Goal: Transaction & Acquisition: Obtain resource

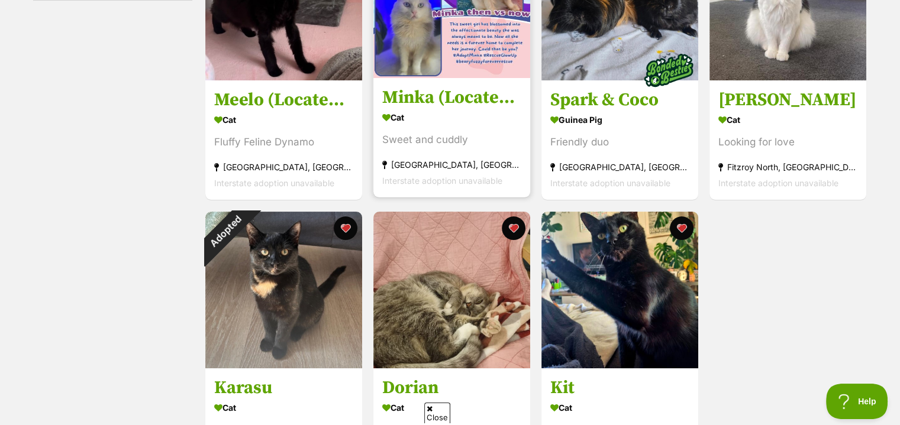
scroll to position [355, 0]
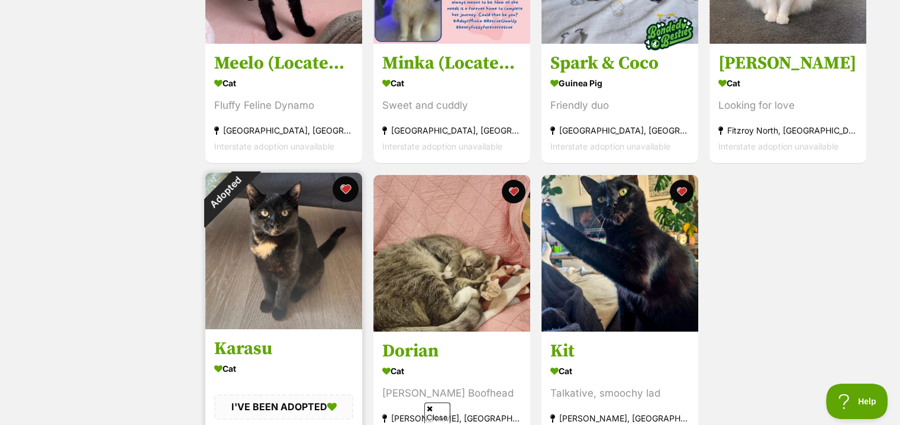
click at [345, 190] on button "favourite" at bounding box center [345, 189] width 26 height 26
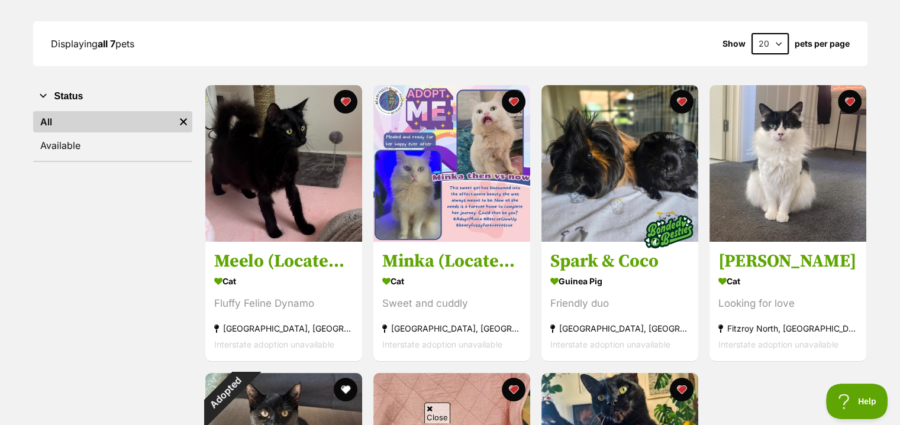
scroll to position [177, 0]
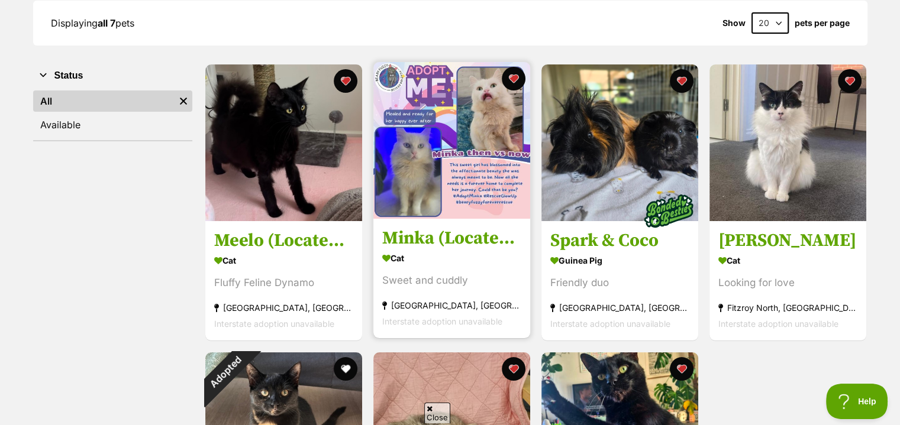
click at [484, 208] on img at bounding box center [451, 140] width 157 height 157
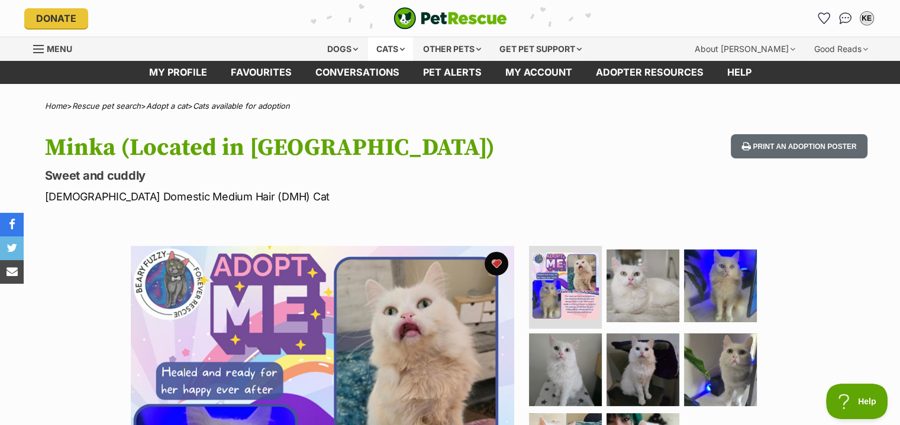
click at [402, 48] on div "Cats" at bounding box center [390, 49] width 45 height 24
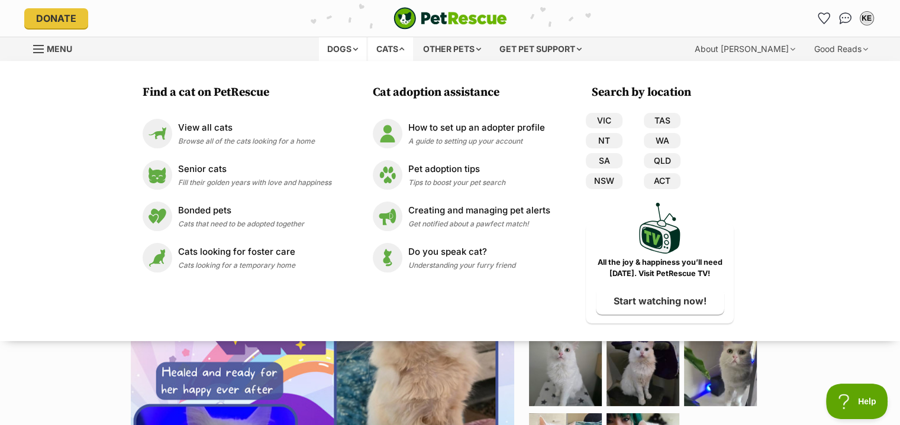
click at [356, 48] on div "Dogs" at bounding box center [342, 49] width 47 height 24
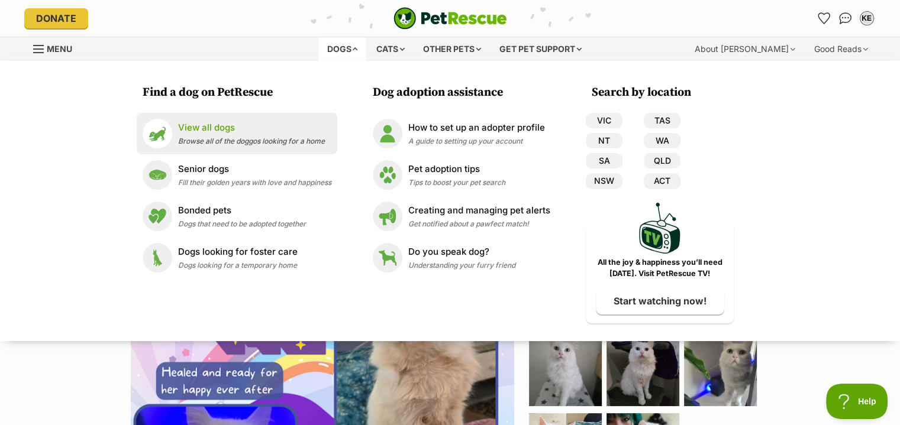
click at [226, 139] on span "Browse all of the doggos looking for a home" at bounding box center [251, 141] width 147 height 9
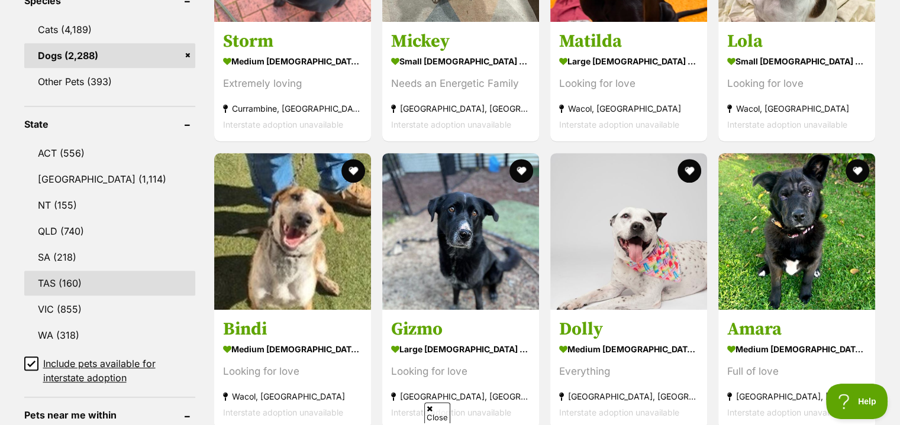
scroll to position [591, 0]
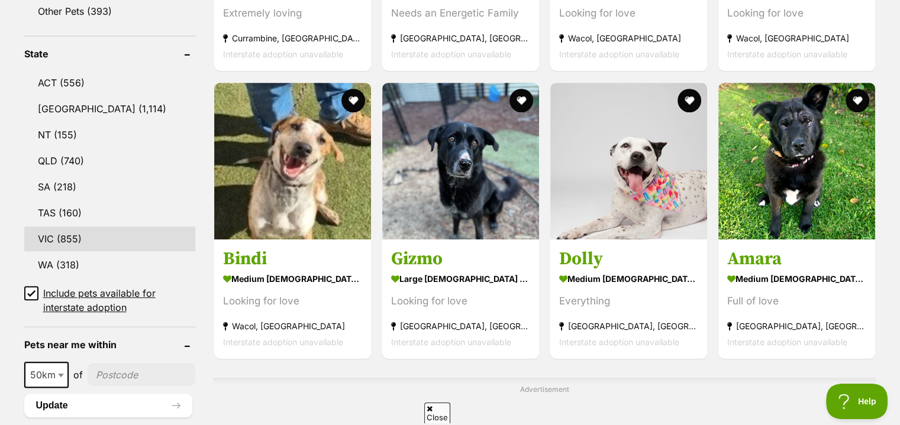
click at [82, 236] on link "VIC (855)" at bounding box center [109, 239] width 171 height 25
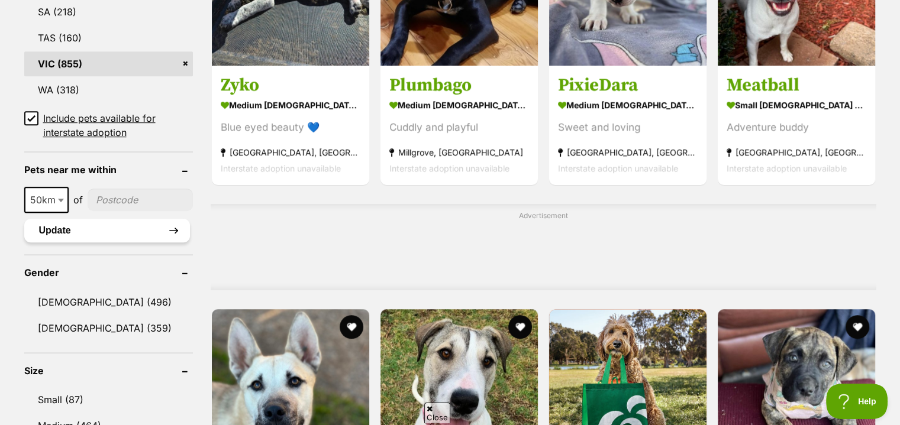
scroll to position [828, 0]
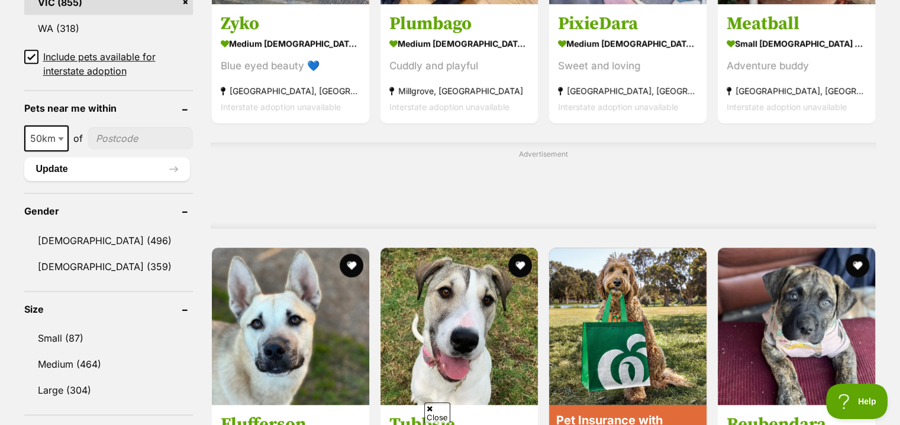
click at [57, 129] on span at bounding box center [62, 138] width 12 height 26
select select "25"
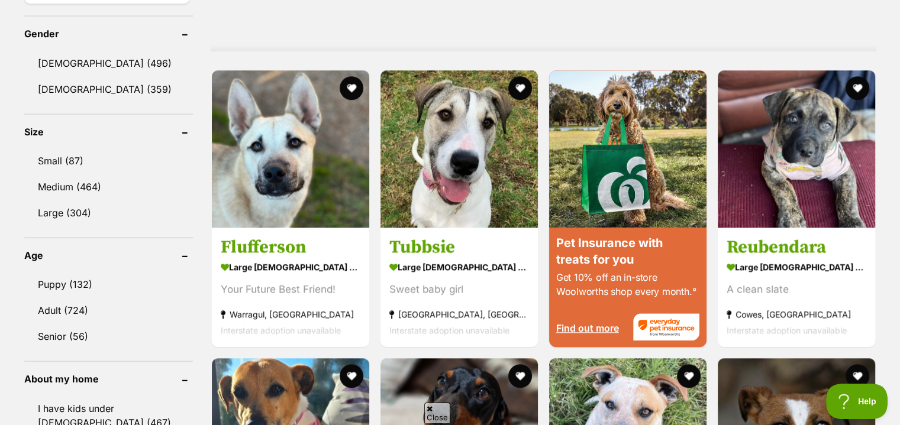
scroll to position [1124, 0]
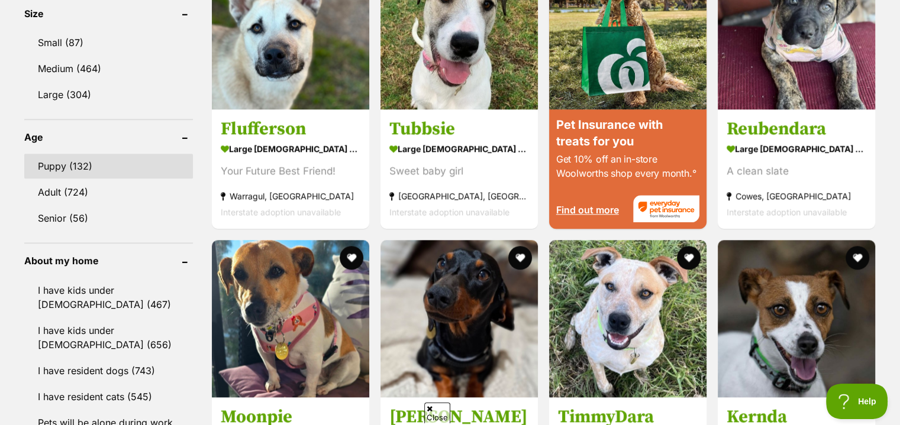
click at [74, 163] on link "Puppy (132)" at bounding box center [108, 166] width 169 height 25
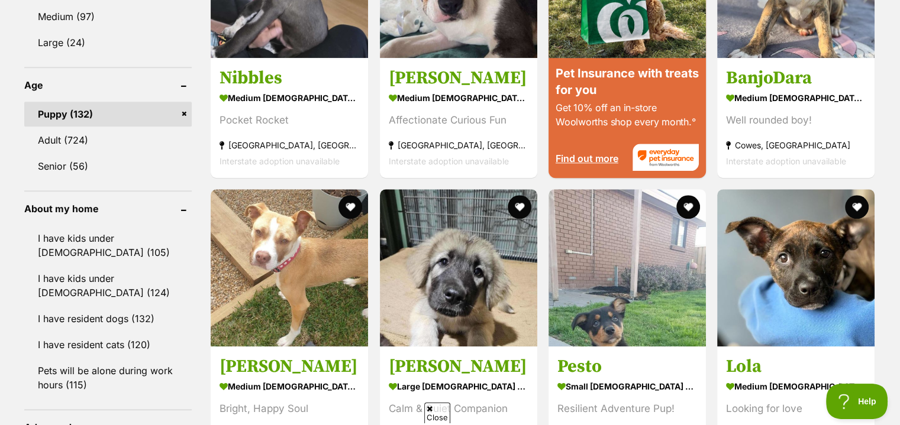
scroll to position [1242, 0]
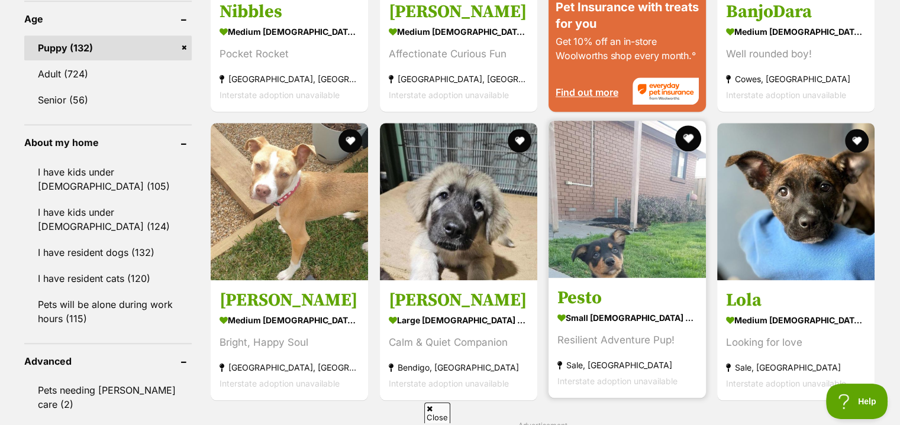
click at [688, 137] on button "favourite" at bounding box center [688, 138] width 26 height 26
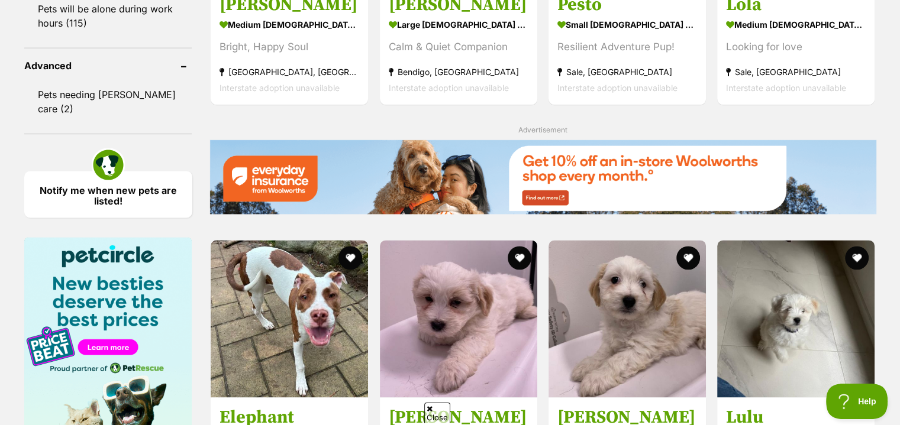
scroll to position [1893, 0]
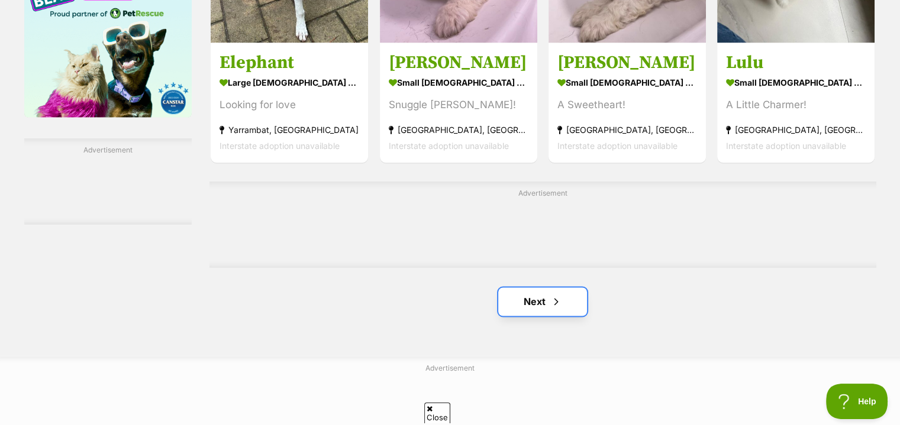
click at [560, 295] on span "Next page" at bounding box center [556, 302] width 12 height 14
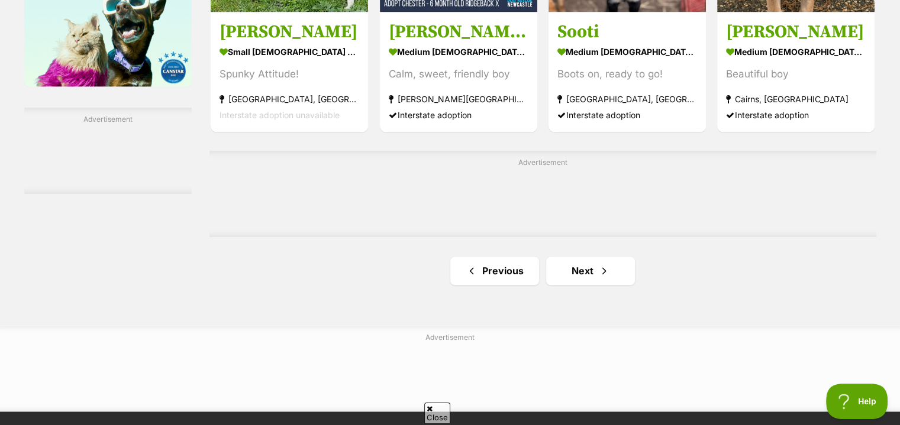
scroll to position [1952, 0]
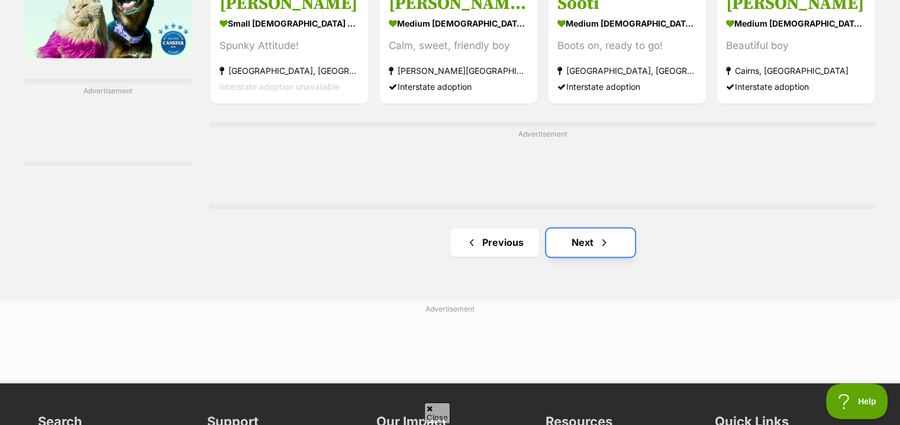
click at [606, 239] on span "Next page" at bounding box center [604, 242] width 12 height 14
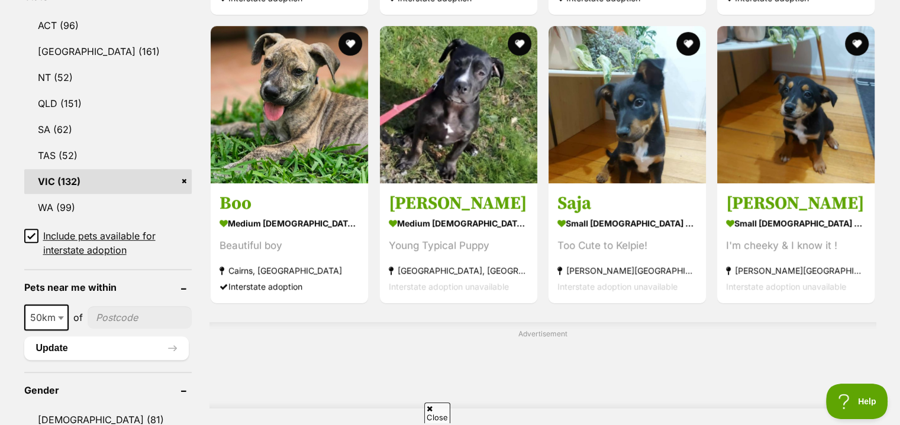
scroll to position [651, 0]
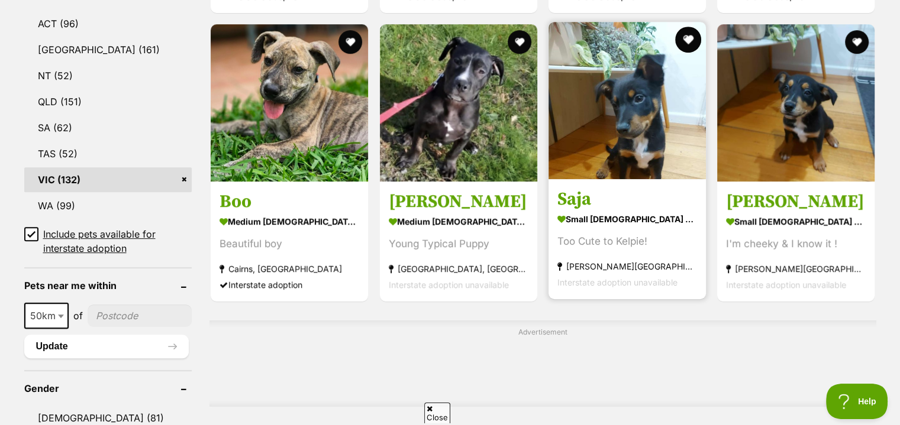
click at [686, 37] on button "favourite" at bounding box center [688, 40] width 26 height 26
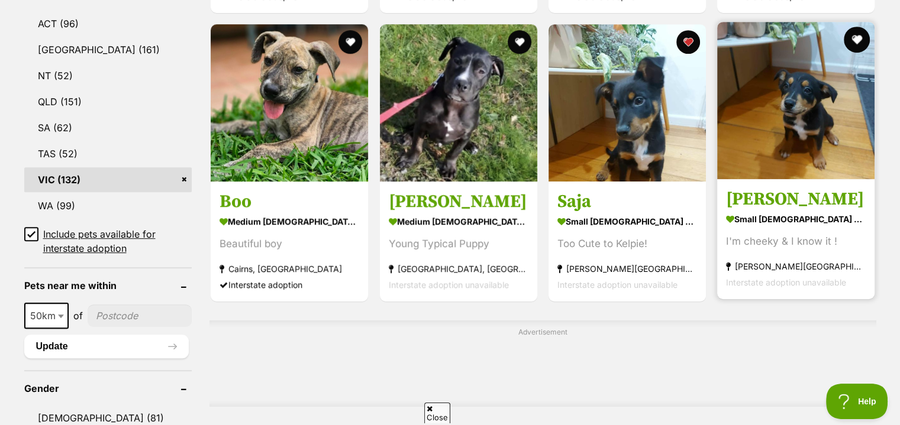
click at [852, 38] on button "favourite" at bounding box center [857, 40] width 26 height 26
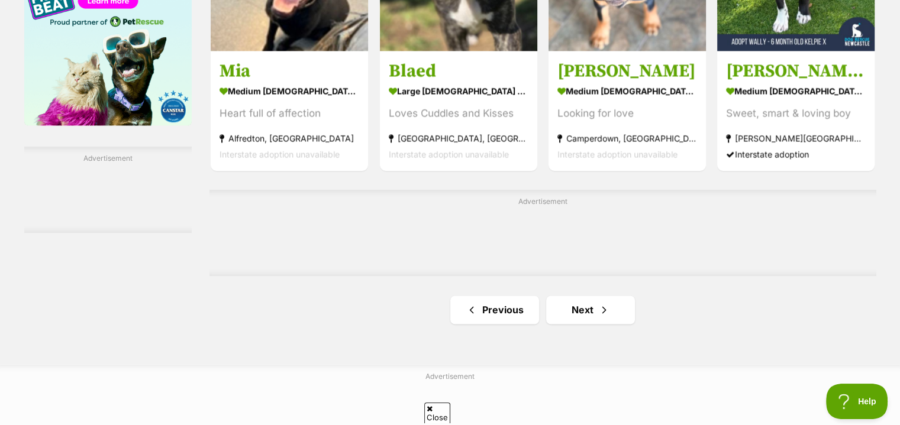
scroll to position [1952, 0]
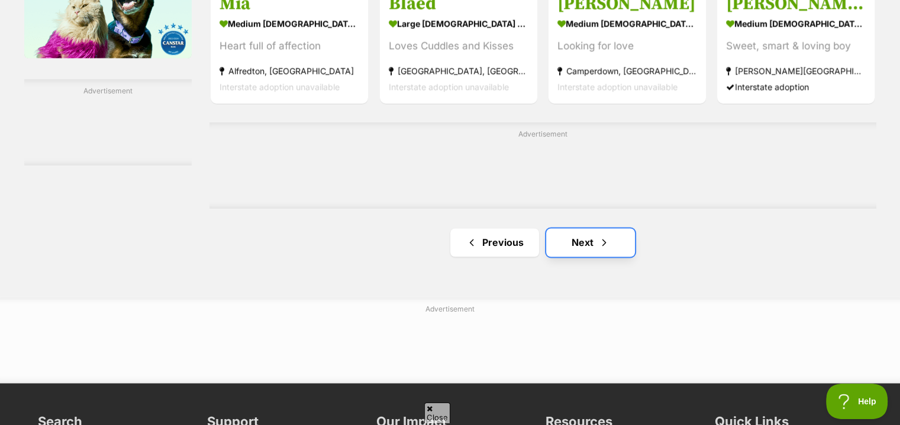
click at [615, 253] on link "Next" at bounding box center [590, 242] width 89 height 28
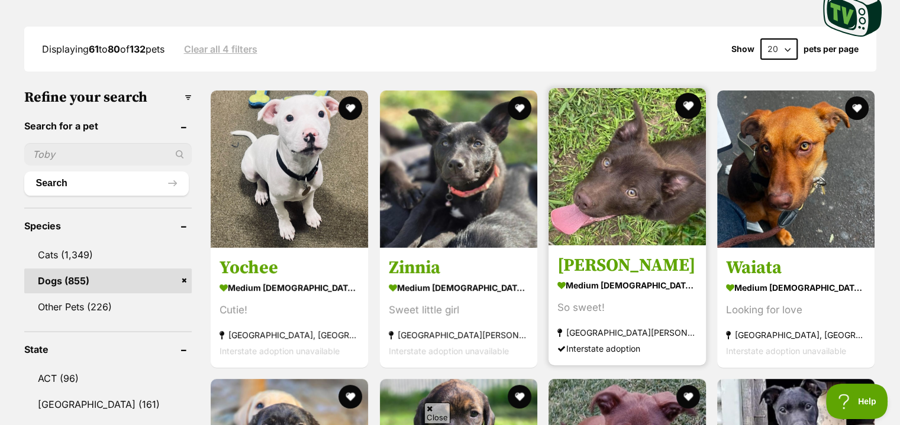
click at [686, 106] on button "favourite" at bounding box center [688, 106] width 26 height 26
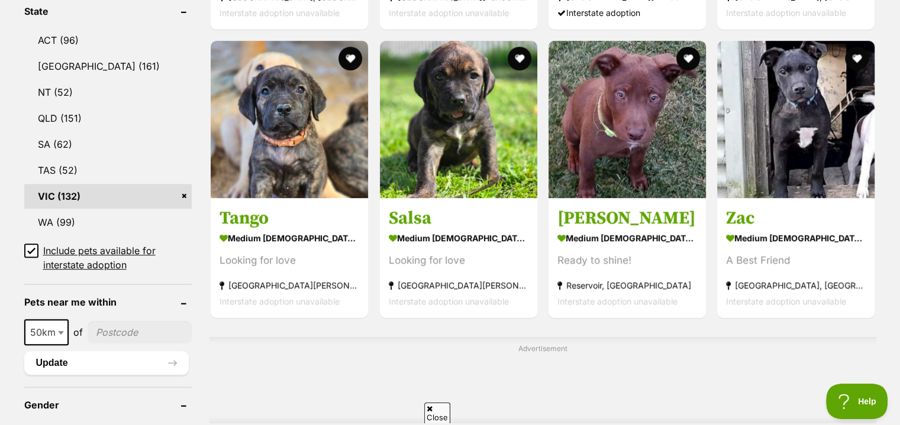
scroll to position [651, 0]
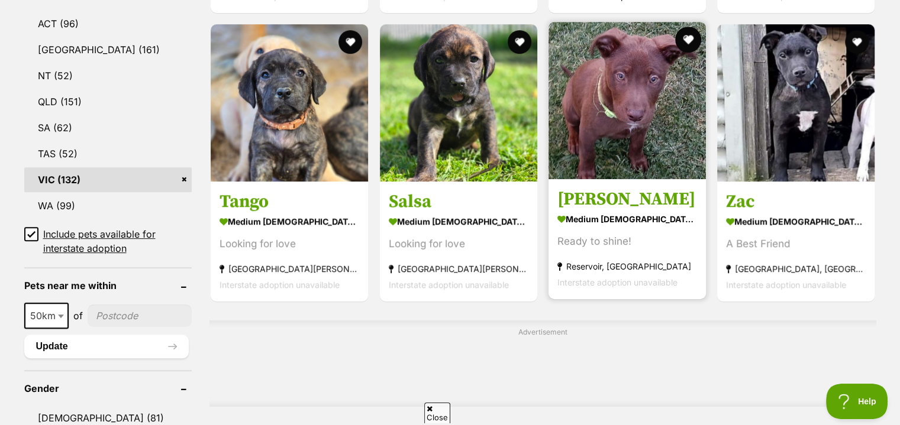
click at [688, 37] on button "favourite" at bounding box center [688, 40] width 26 height 26
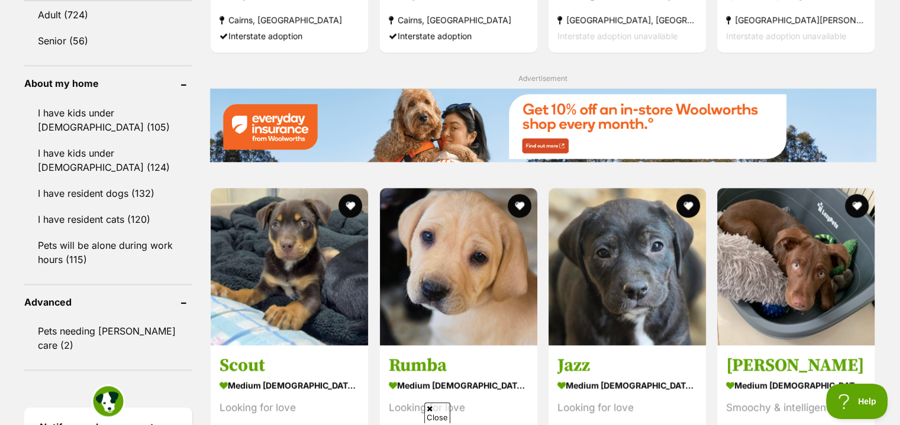
scroll to position [1360, 0]
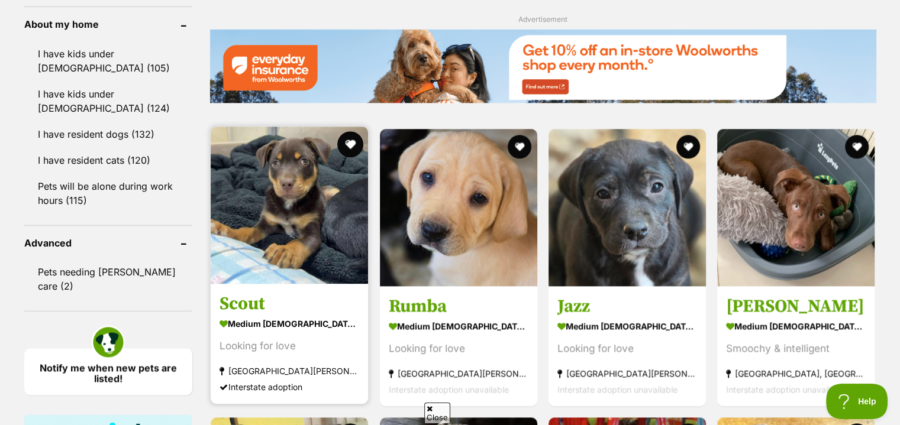
click at [353, 144] on button "favourite" at bounding box center [351, 144] width 26 height 26
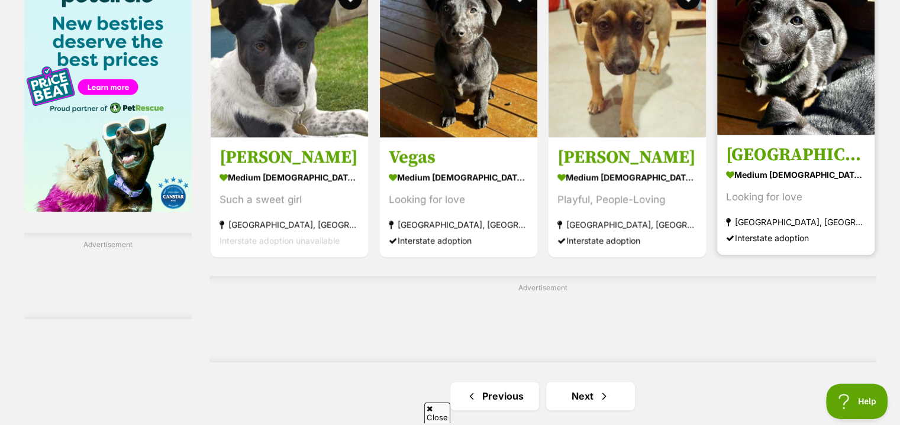
scroll to position [1952, 0]
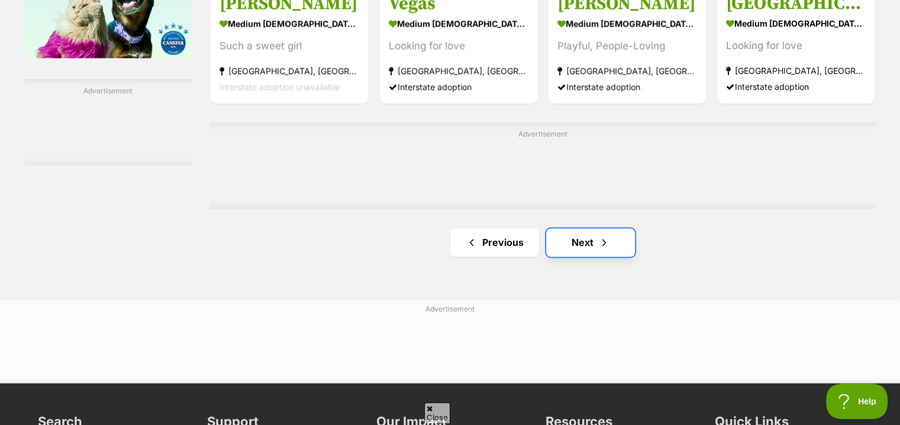
click at [605, 239] on span "Next page" at bounding box center [604, 242] width 12 height 14
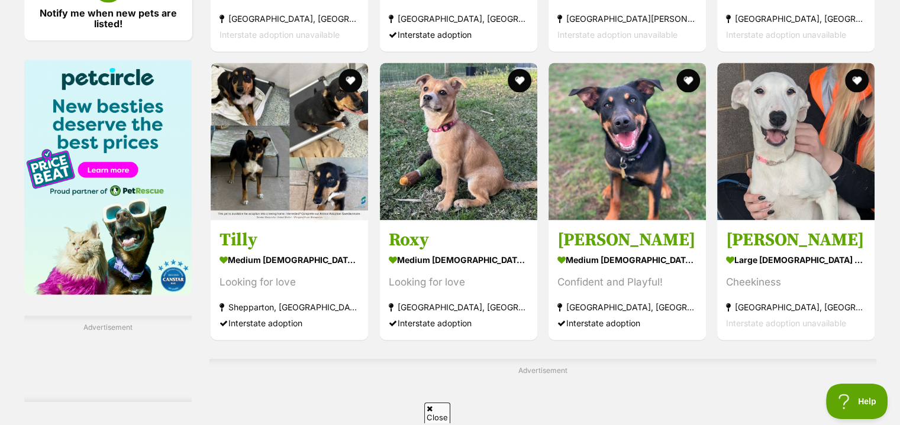
scroll to position [2011, 0]
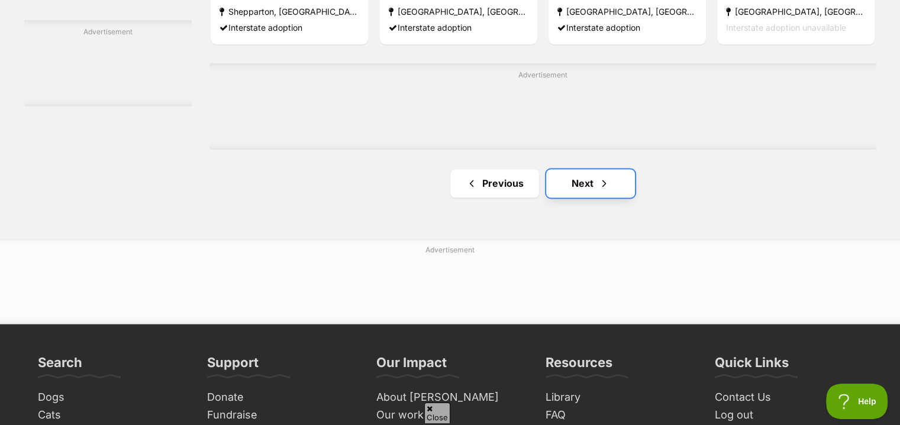
click at [601, 179] on span "Next page" at bounding box center [604, 183] width 12 height 14
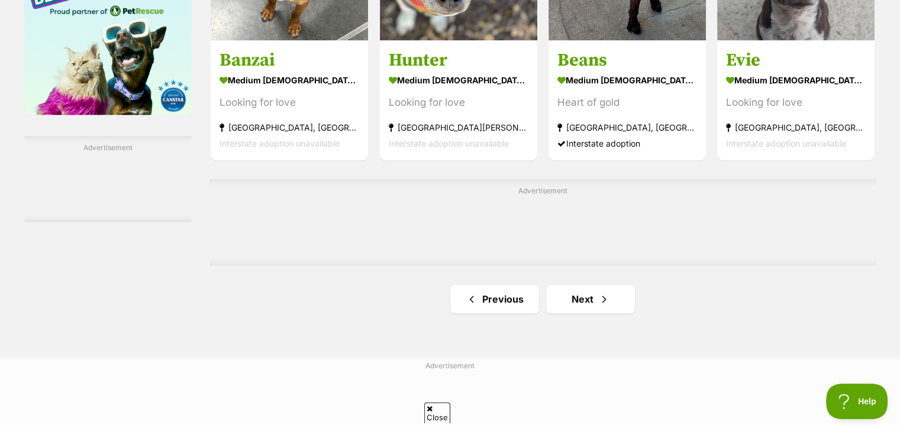
scroll to position [2070, 0]
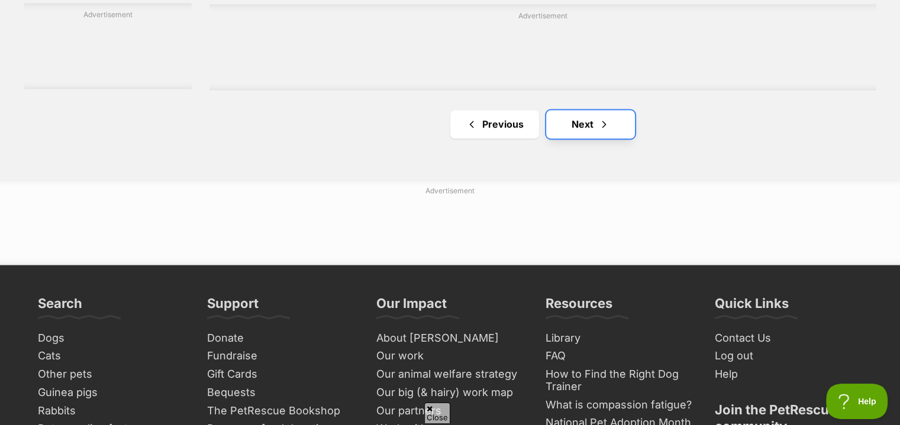
click at [599, 126] on span "Next page" at bounding box center [604, 124] width 12 height 14
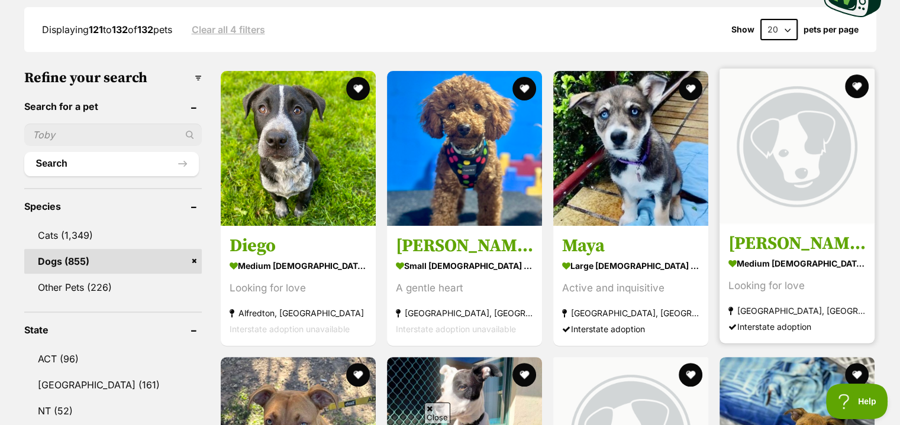
scroll to position [296, 0]
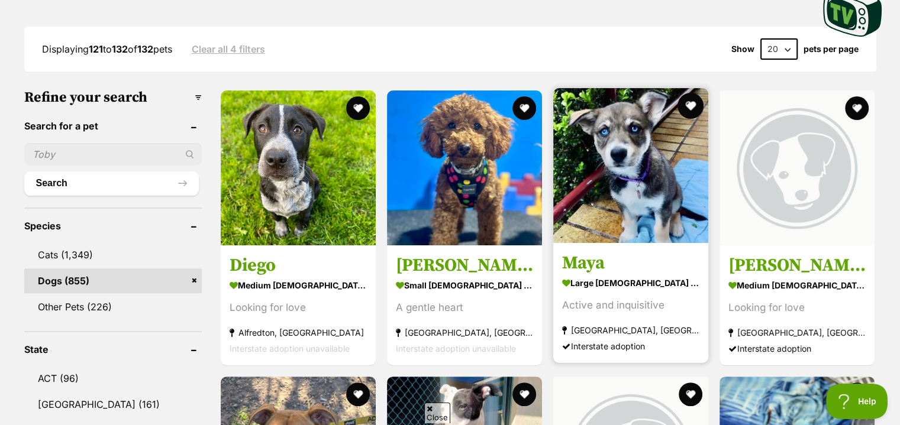
click at [695, 107] on button "favourite" at bounding box center [690, 106] width 26 height 26
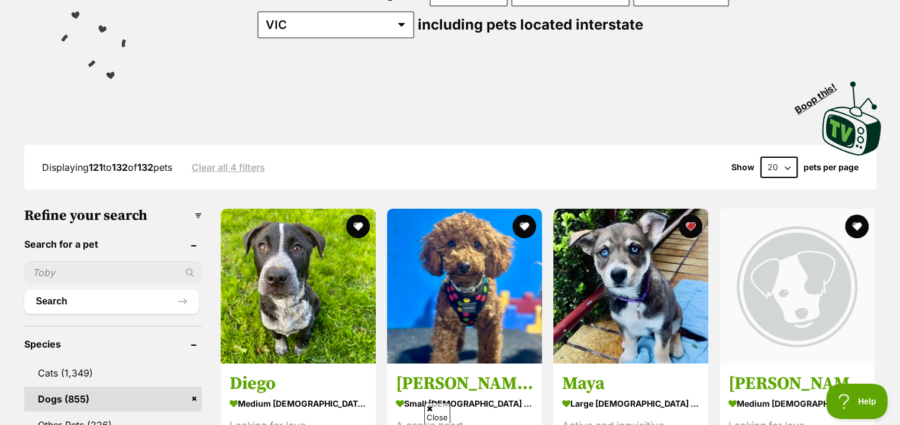
scroll to position [0, 0]
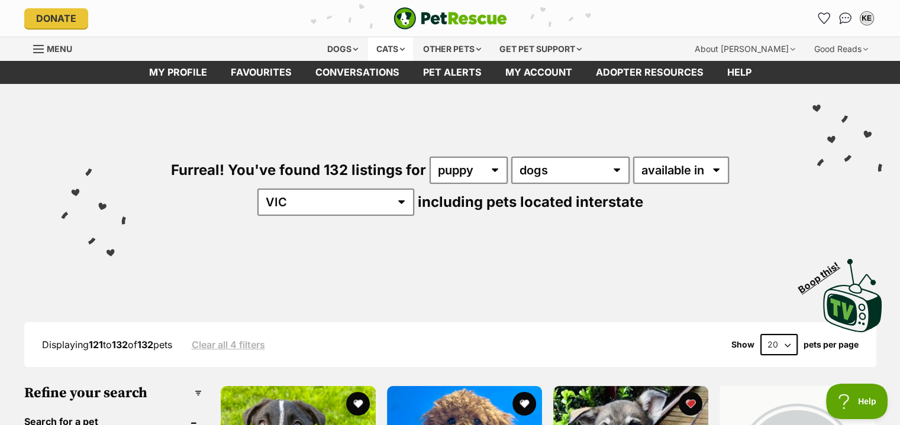
click at [403, 42] on div "Cats" at bounding box center [390, 49] width 45 height 24
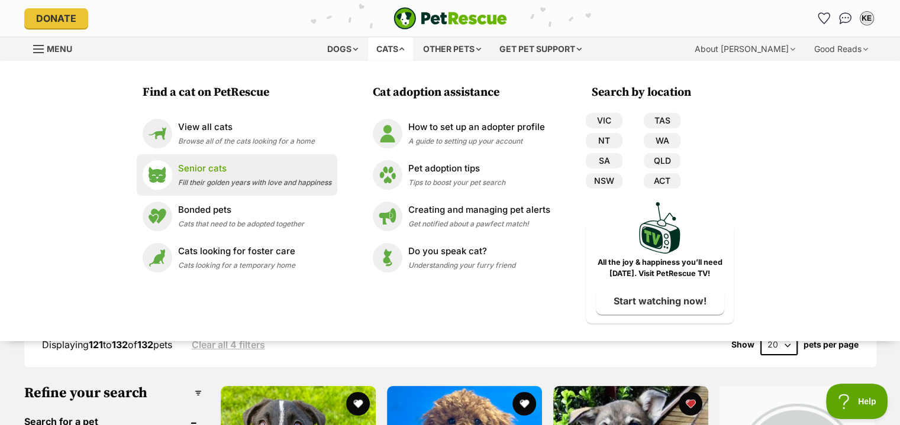
click at [218, 172] on p "Senior cats" at bounding box center [254, 169] width 153 height 14
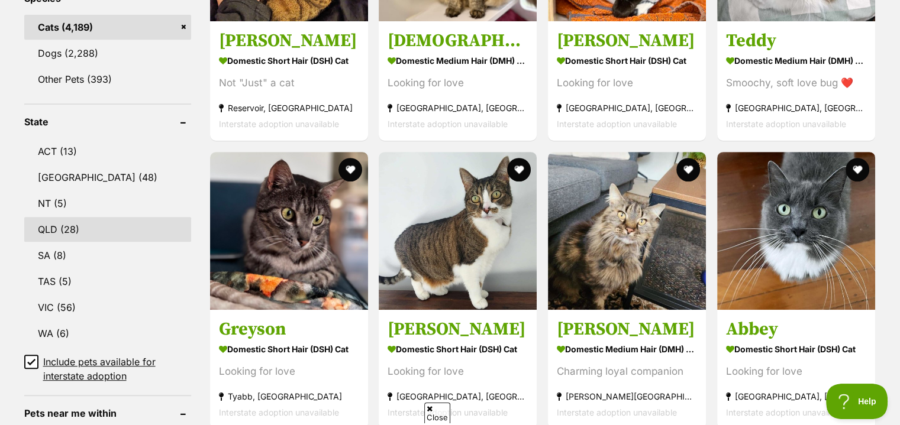
scroll to position [532, 0]
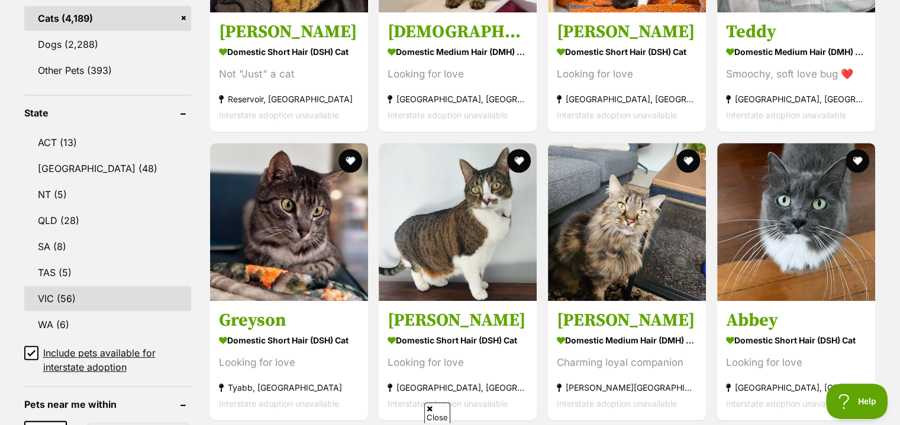
click at [79, 298] on link "VIC (56)" at bounding box center [107, 298] width 167 height 25
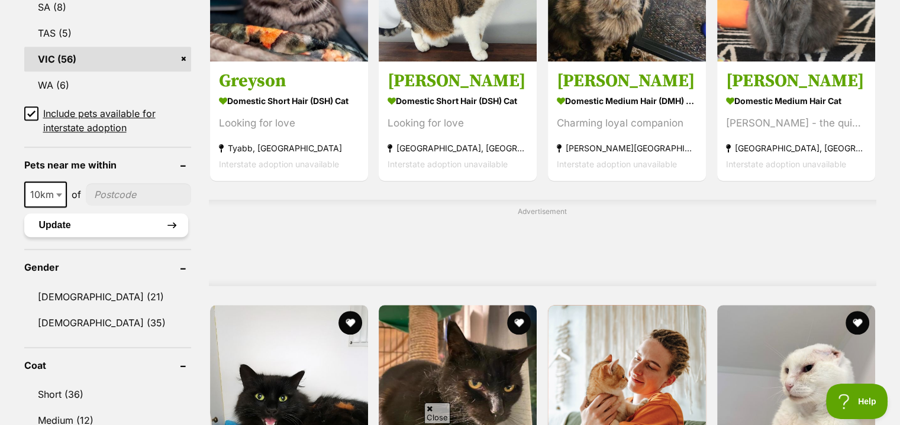
scroll to position [831, 0]
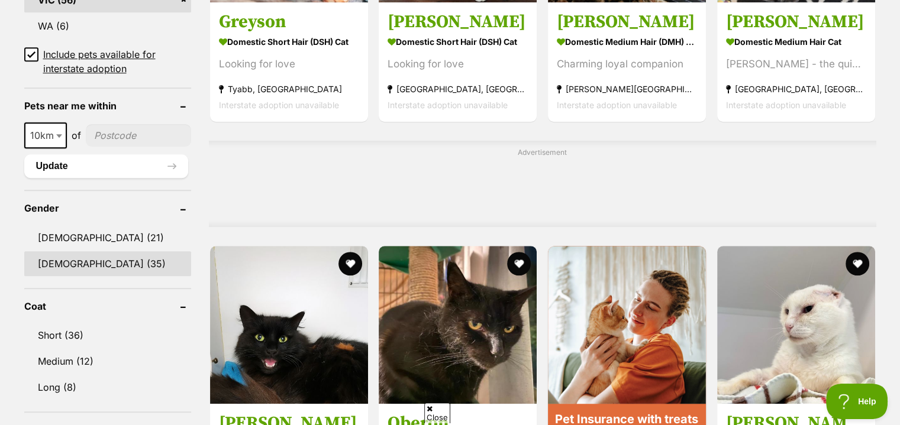
click at [78, 263] on link "[DEMOGRAPHIC_DATA] (35)" at bounding box center [107, 263] width 167 height 25
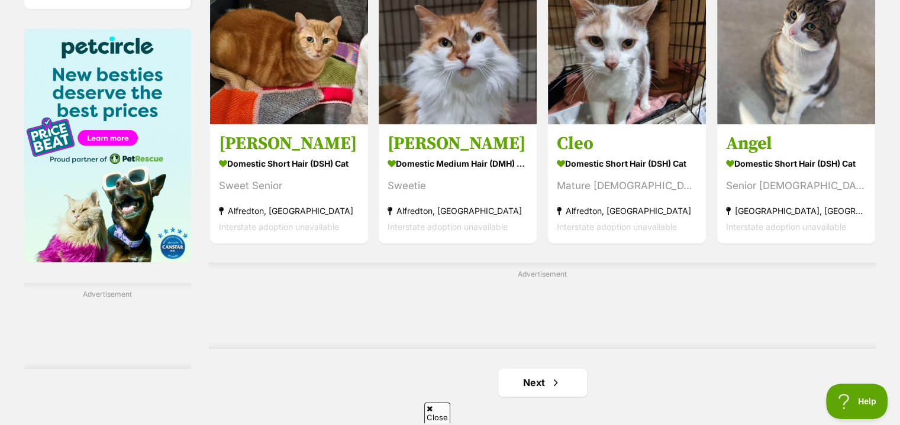
scroll to position [1774, 0]
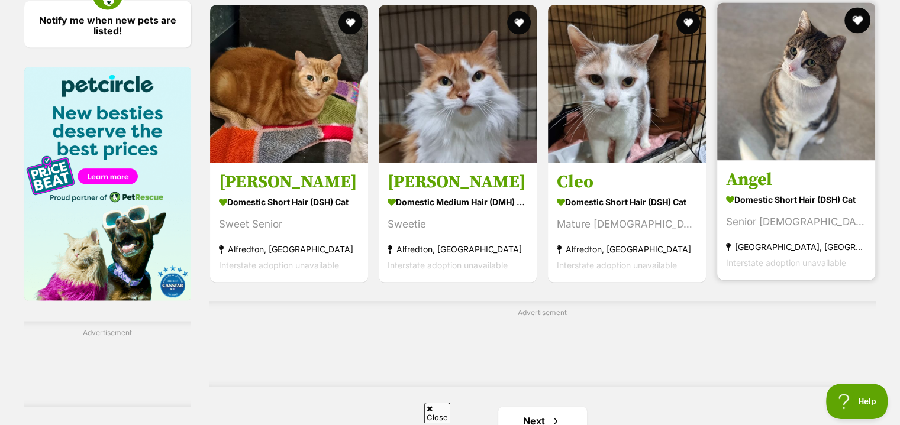
click at [854, 18] on button "favourite" at bounding box center [857, 20] width 26 height 26
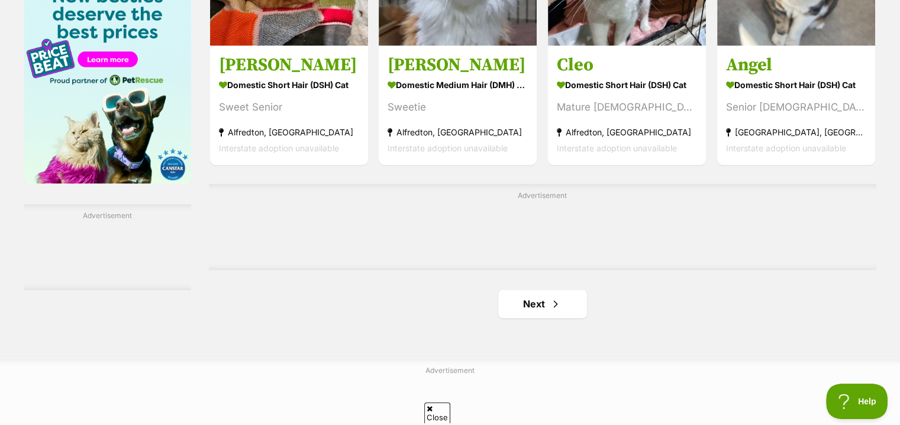
scroll to position [1893, 0]
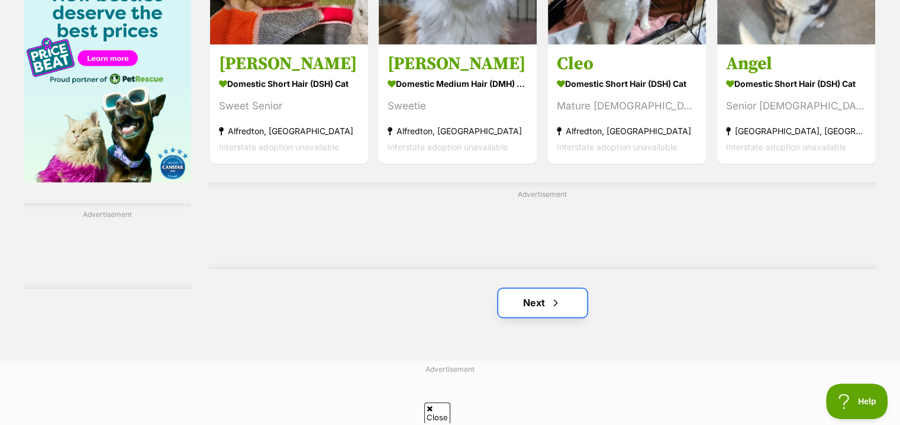
click at [555, 306] on span "Next page" at bounding box center [555, 303] width 12 height 14
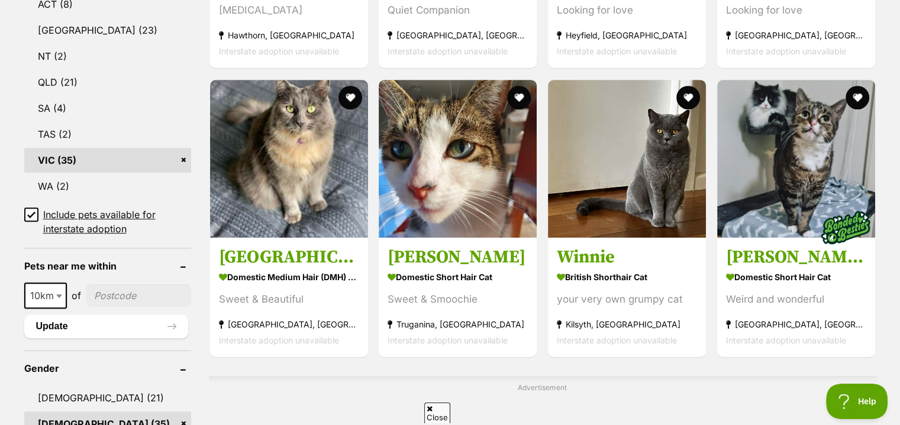
scroll to position [651, 0]
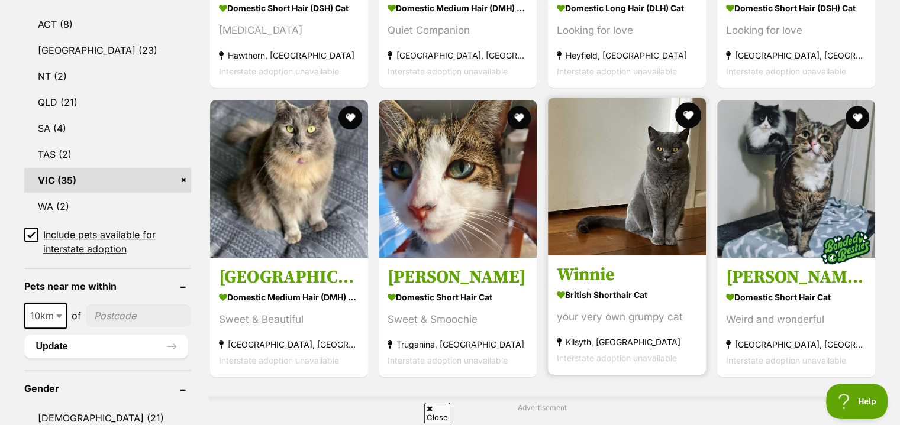
click at [686, 111] on button "favourite" at bounding box center [688, 115] width 26 height 26
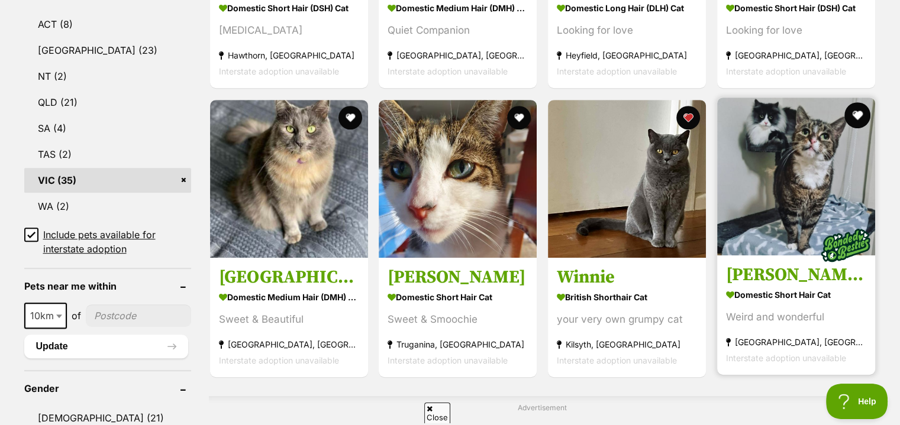
click at [855, 114] on button "favourite" at bounding box center [857, 115] width 26 height 26
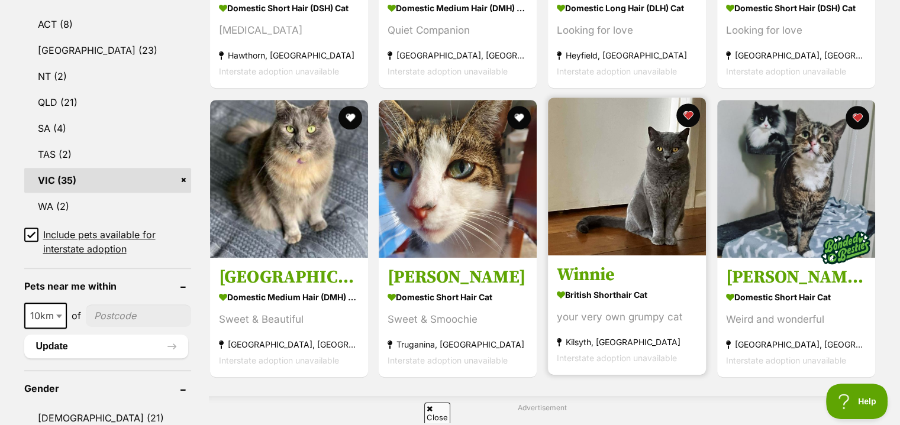
click at [655, 168] on img at bounding box center [627, 177] width 158 height 158
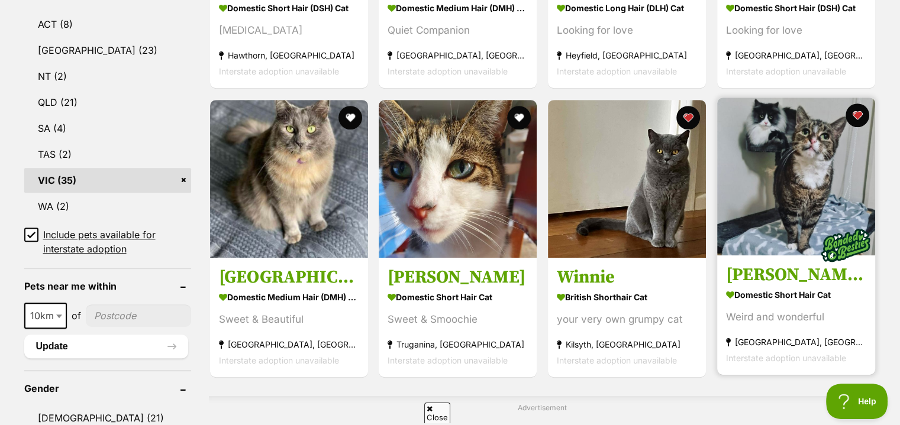
click at [787, 159] on img at bounding box center [796, 177] width 158 height 158
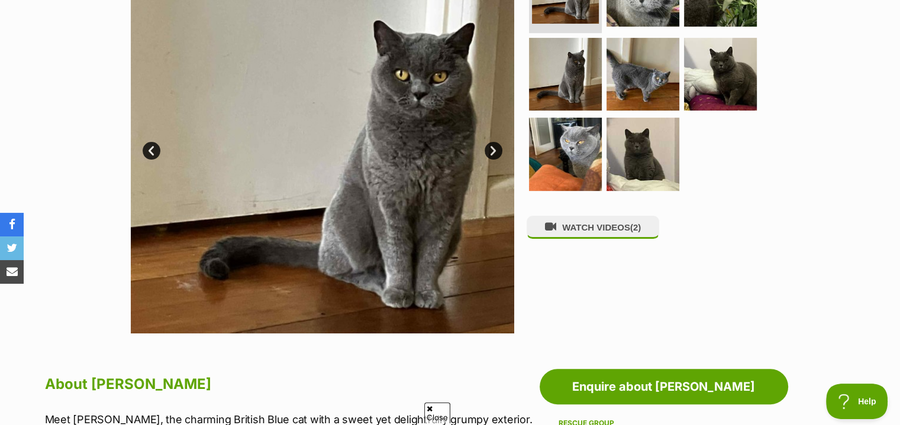
scroll to position [177, 0]
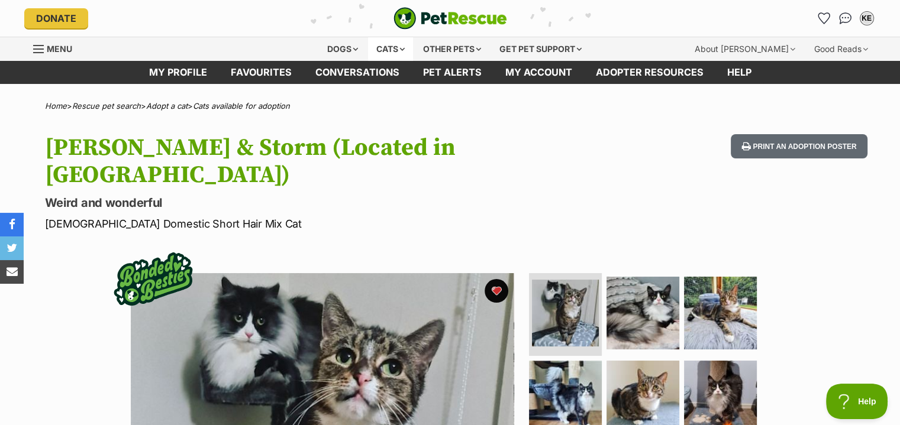
click at [398, 47] on div "Cats" at bounding box center [390, 49] width 45 height 24
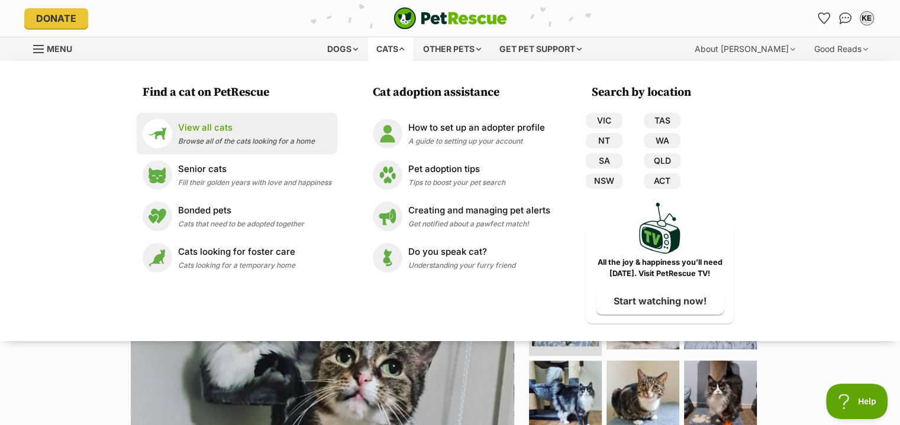
click at [221, 129] on p "View all cats" at bounding box center [246, 128] width 137 height 14
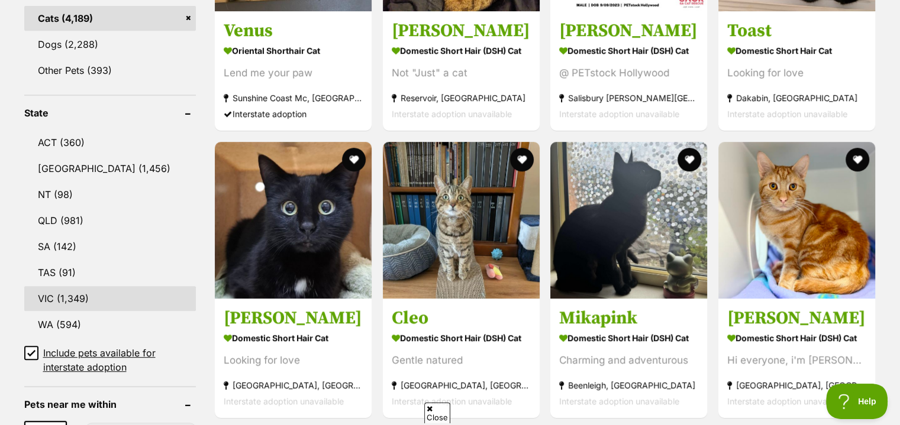
click at [72, 290] on link "VIC (1,349)" at bounding box center [110, 298] width 172 height 25
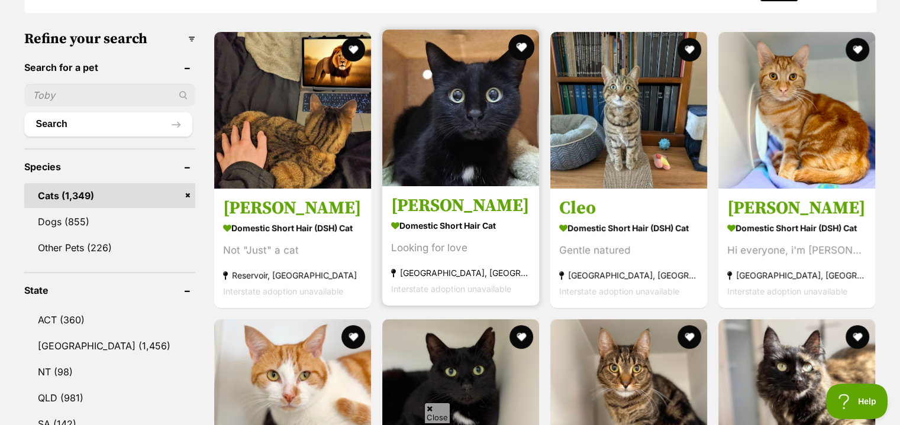
click at [515, 43] on button "favourite" at bounding box center [521, 47] width 26 height 26
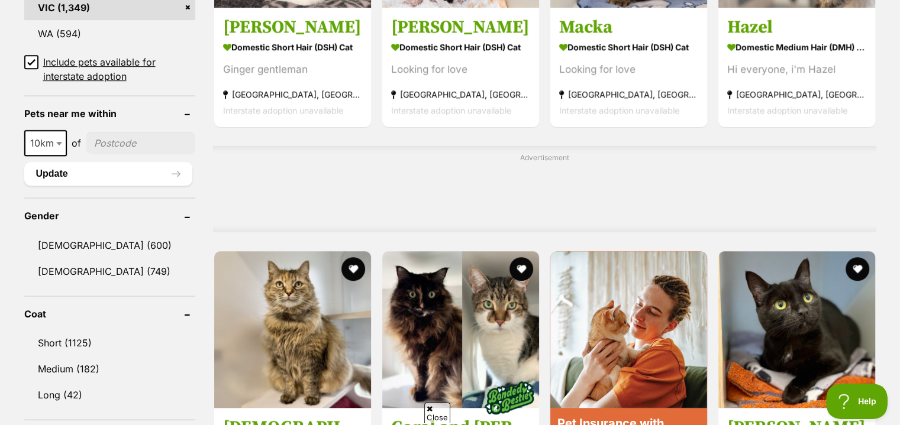
scroll to position [887, 0]
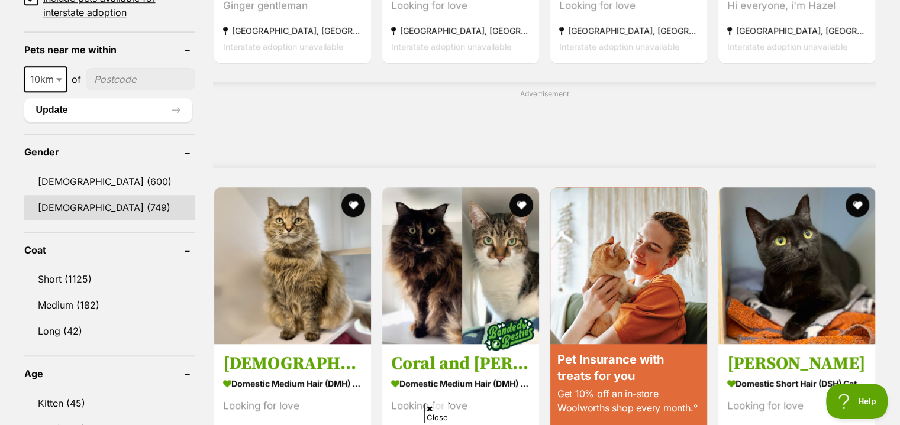
click at [94, 206] on link "Female (749)" at bounding box center [109, 207] width 171 height 25
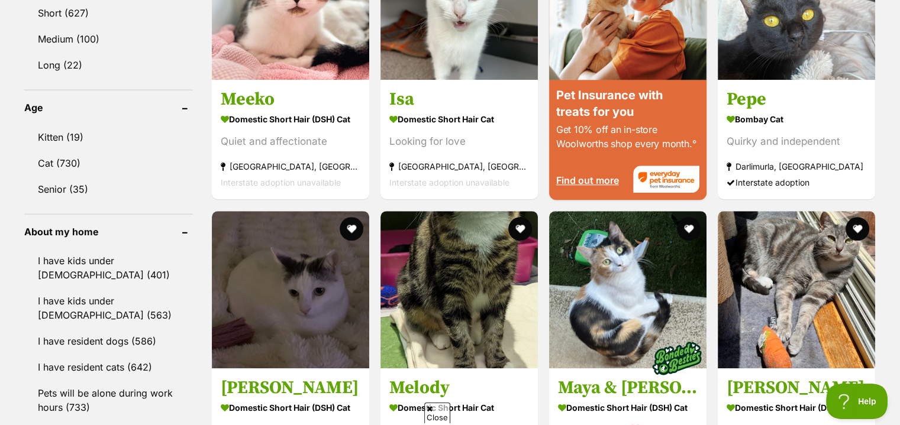
scroll to position [1183, 0]
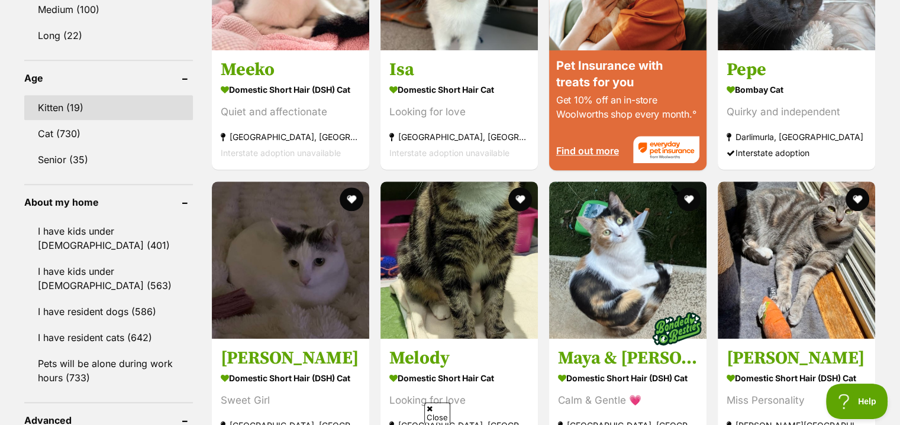
click at [75, 104] on link "Kitten (19)" at bounding box center [108, 107] width 169 height 25
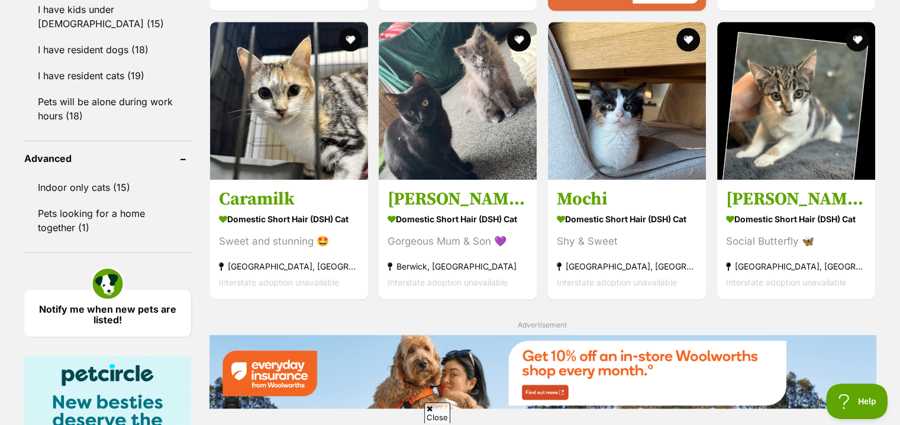
scroll to position [1420, 0]
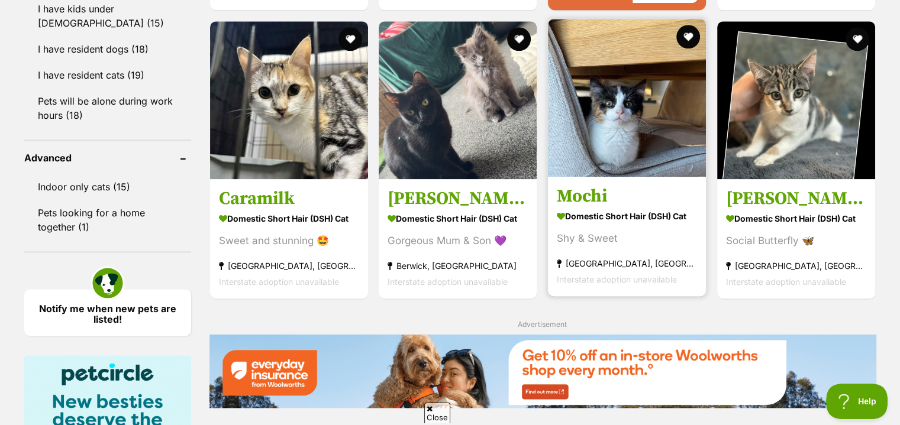
drag, startPoint x: 687, startPoint y: 41, endPoint x: 672, endPoint y: 49, distance: 16.9
click at [687, 41] on button "favourite" at bounding box center [688, 37] width 24 height 24
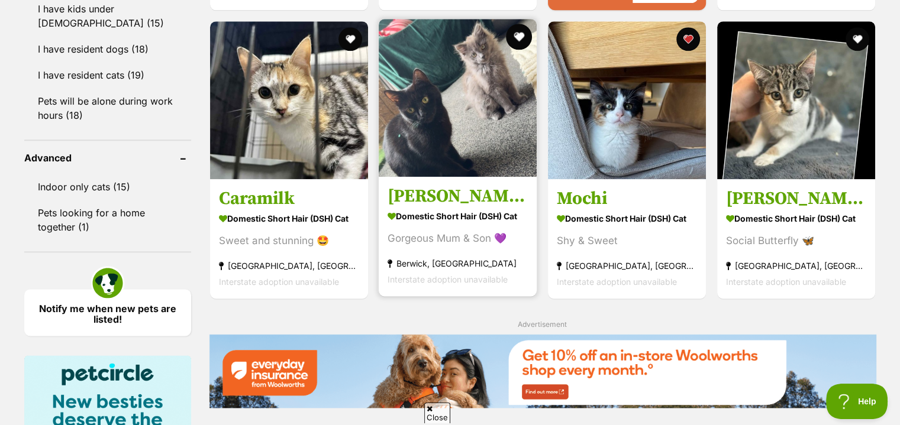
click at [518, 39] on button "favourite" at bounding box center [519, 37] width 26 height 26
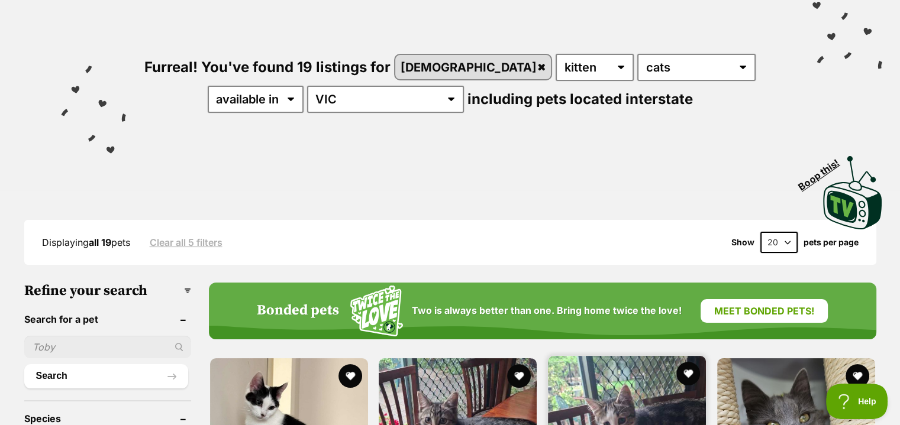
scroll to position [0, 0]
